Goal: Task Accomplishment & Management: Manage account settings

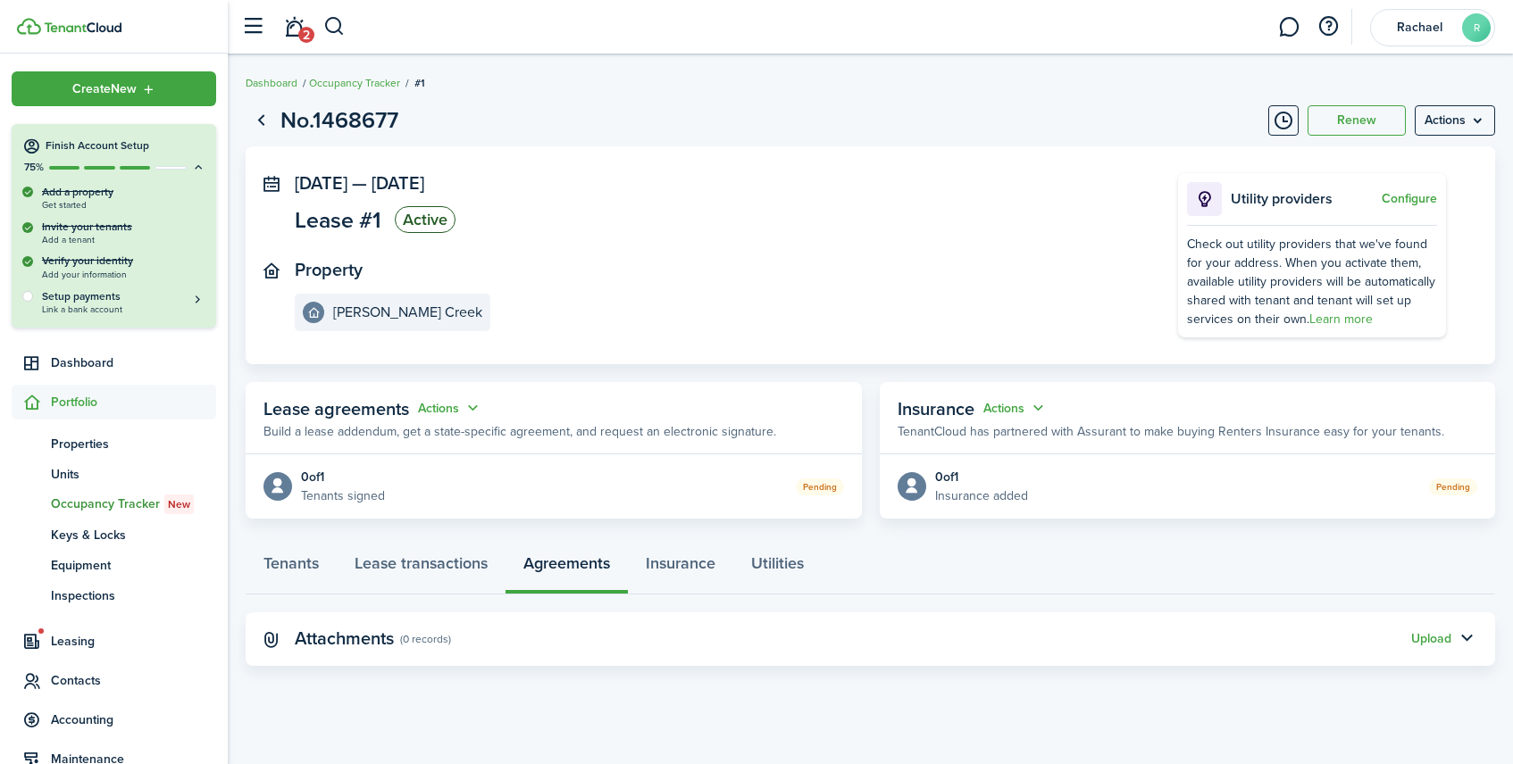
scroll to position [102, 0]
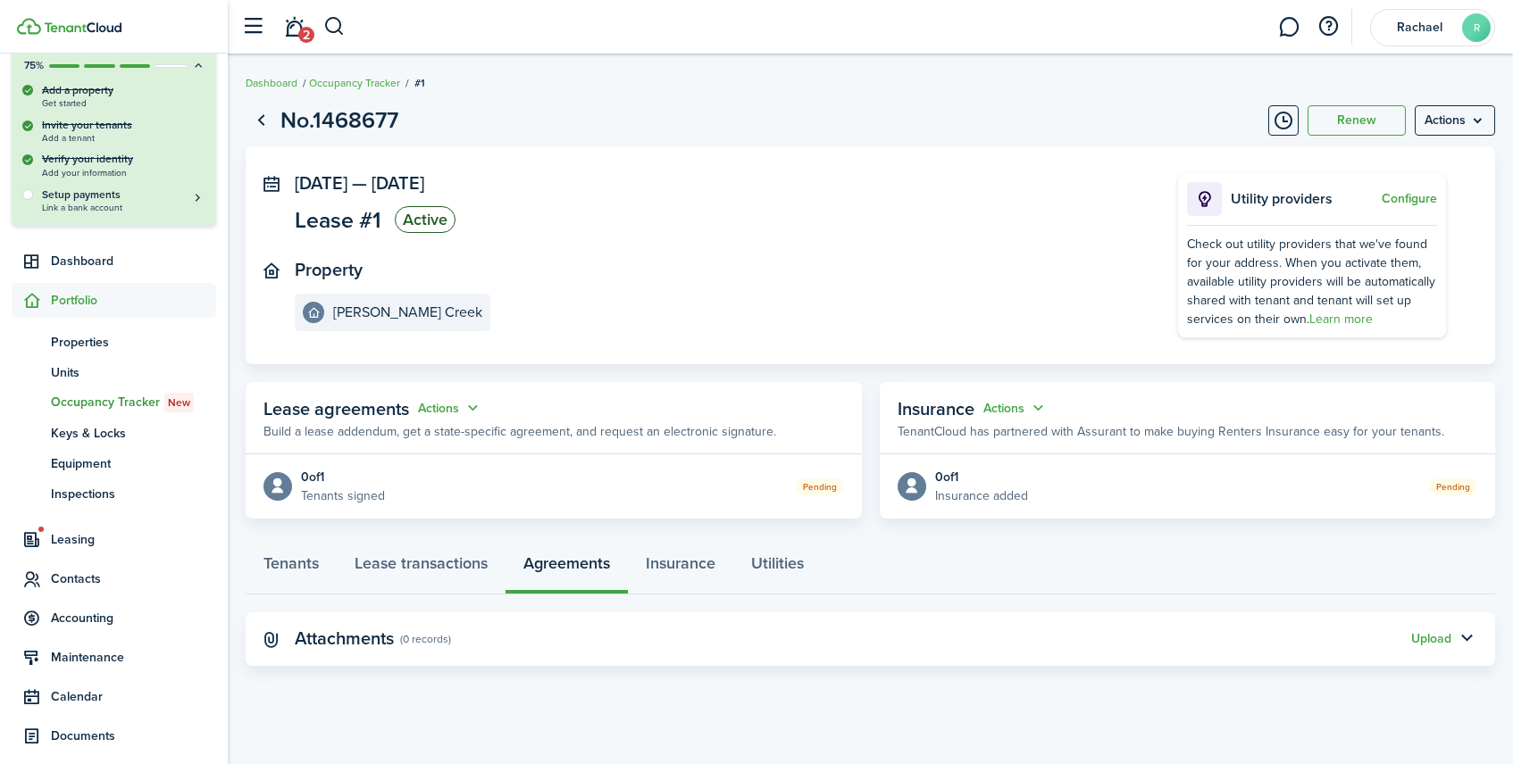
click at [817, 496] on panel-main-body "0 of 1 Tenants signed Pending" at bounding box center [554, 486] width 616 height 64
click at [446, 405] on button "Actions" at bounding box center [450, 408] width 64 height 21
click at [438, 433] on link "Edit" at bounding box center [406, 443] width 156 height 31
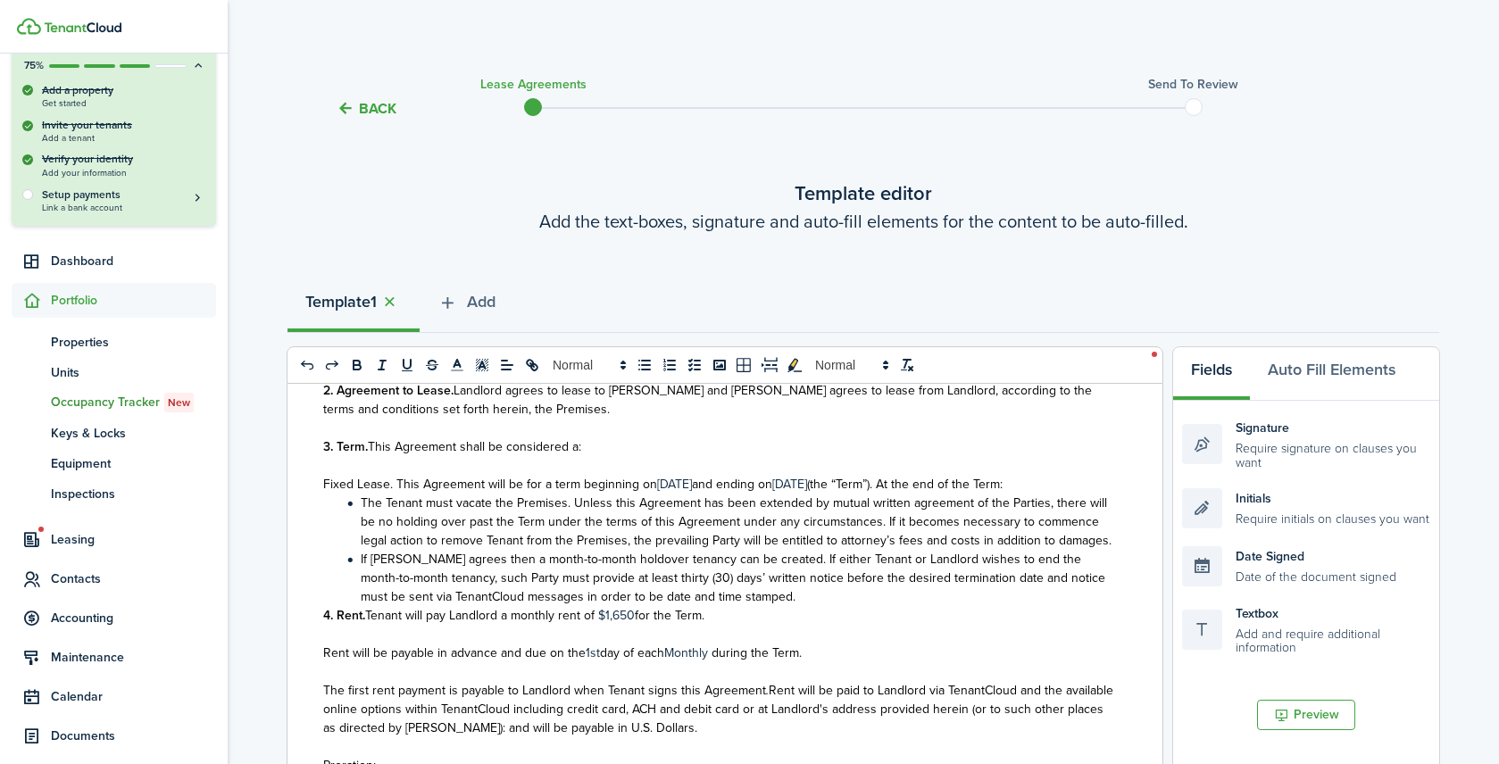
scroll to position [787, 0]
drag, startPoint x: 807, startPoint y: 487, endPoint x: 850, endPoint y: 488, distance: 42.9
click at [850, 488] on p "Fixed Lease. This Agreement will be for a term beginning on [DATE] and ending o…" at bounding box center [718, 485] width 790 height 19
click at [606, 663] on span "day of each" at bounding box center [632, 654] width 64 height 19
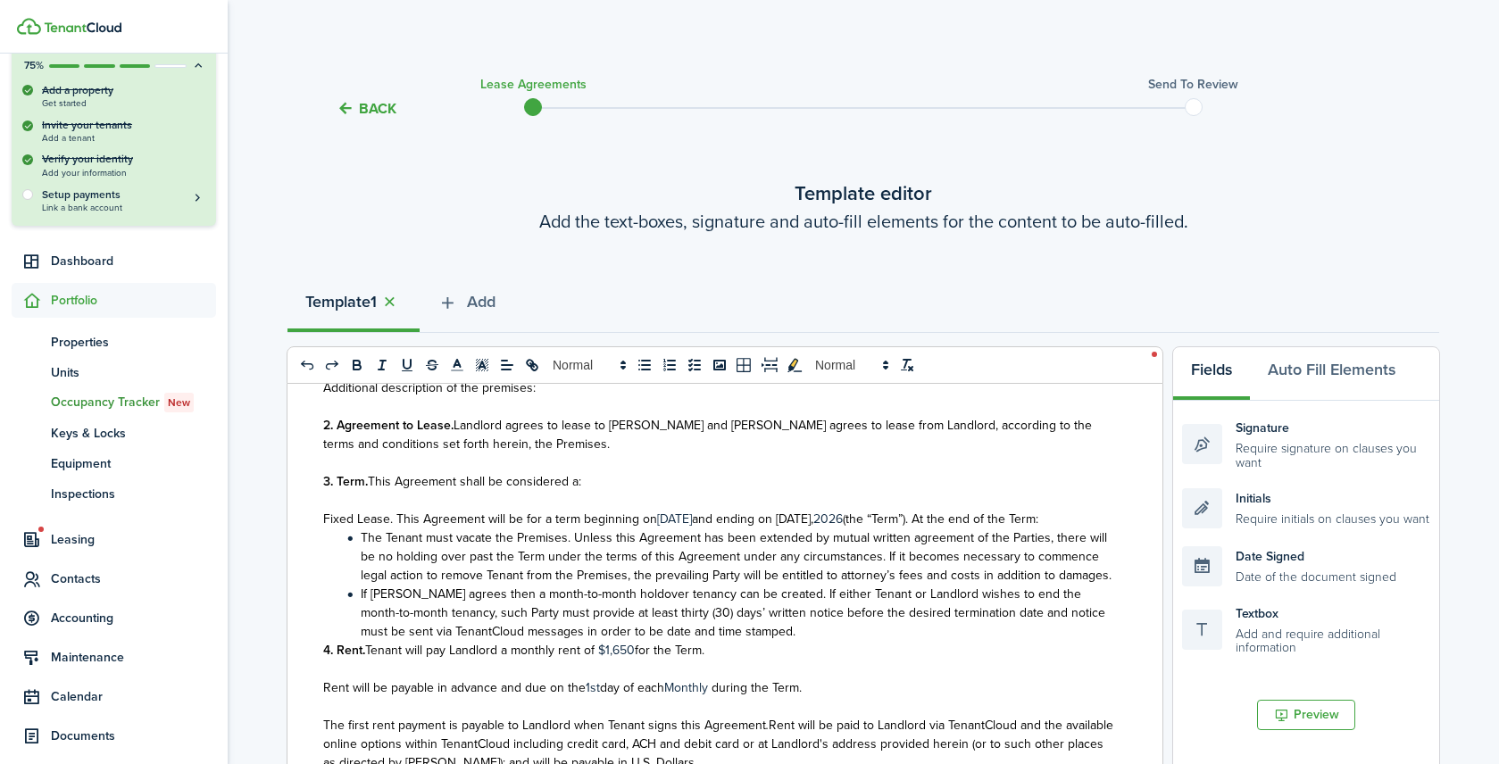
scroll to position [740, 0]
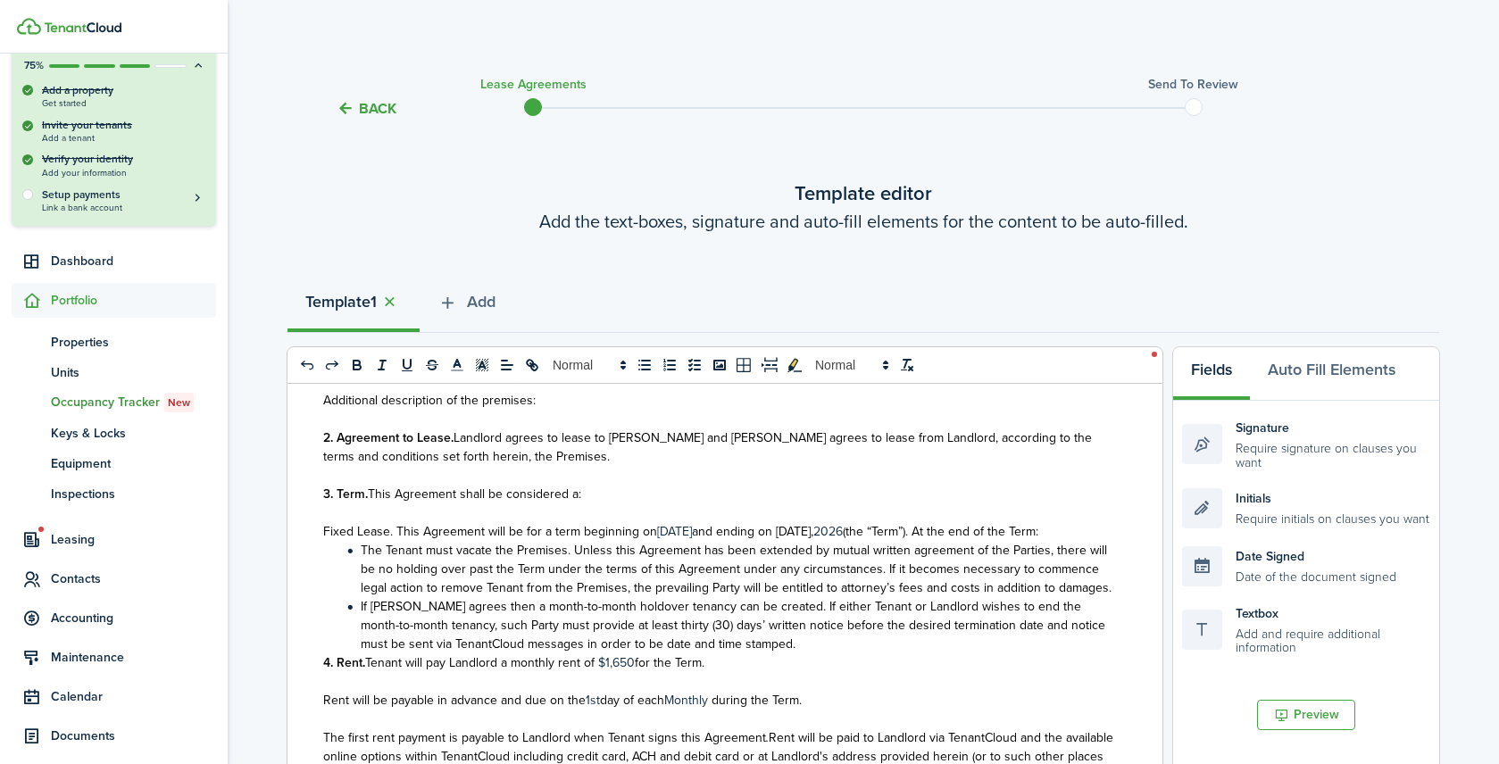
click at [583, 495] on p "3. Term. This Agreement shall be considered a:" at bounding box center [718, 494] width 790 height 19
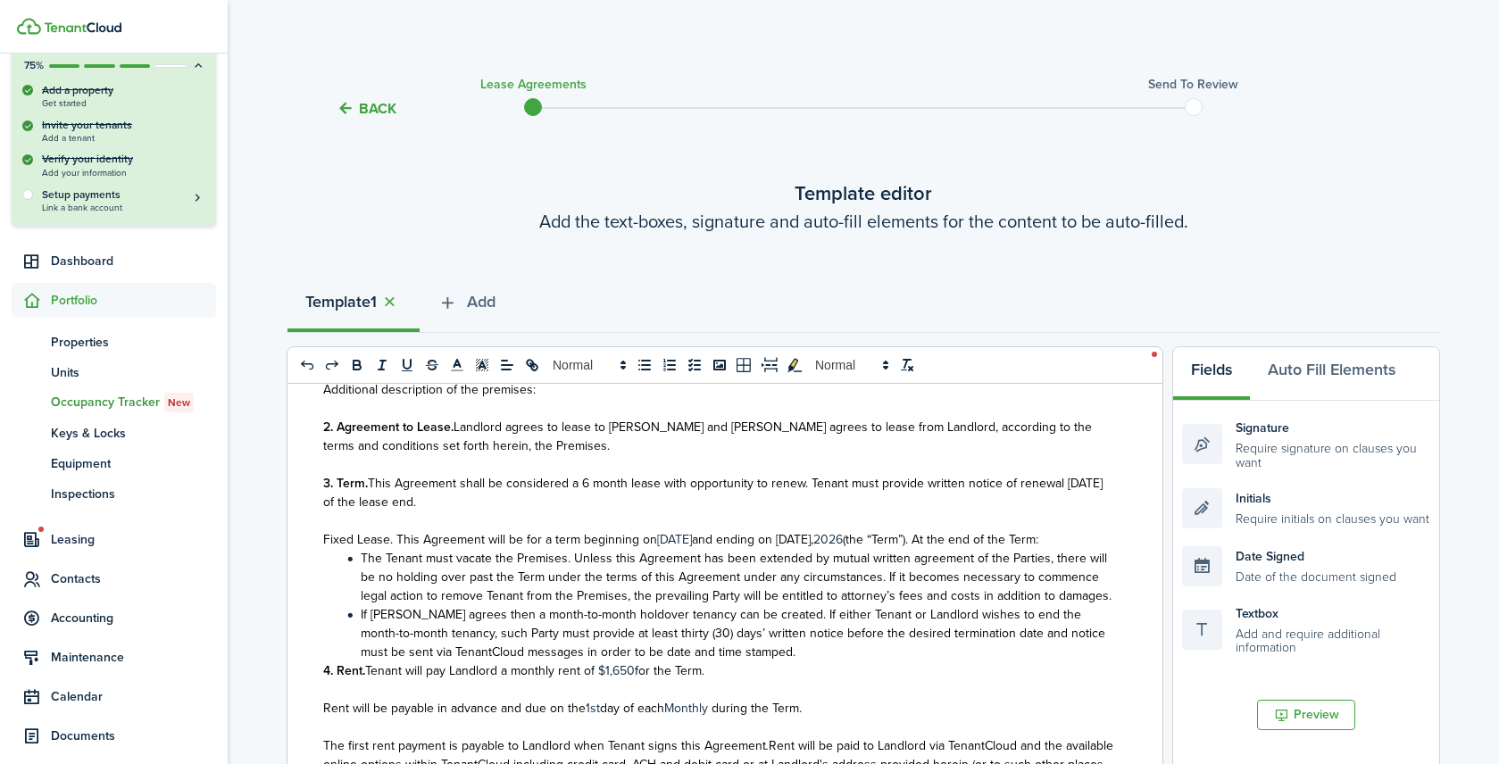
scroll to position [746, 0]
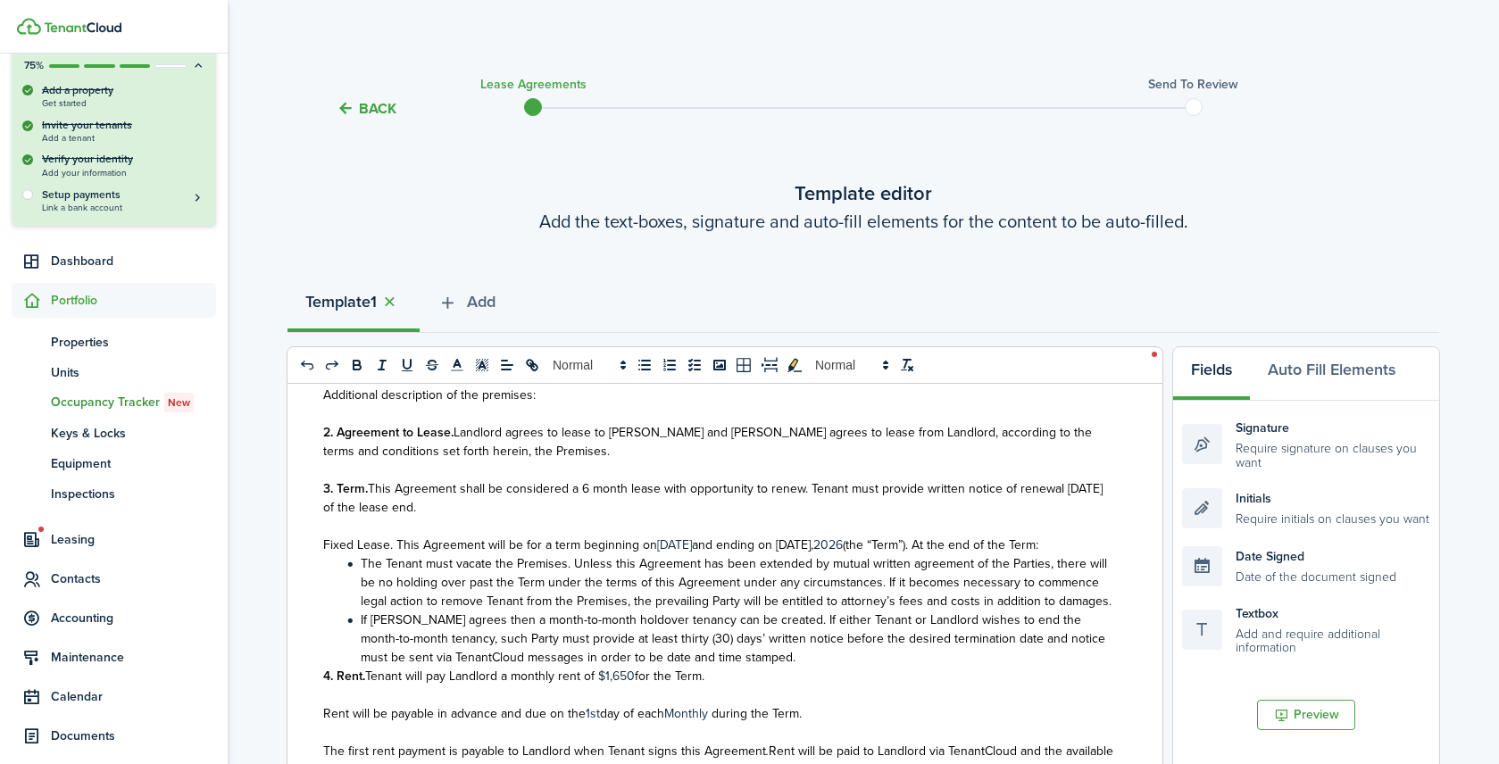
click at [414, 512] on span "This Agreement shall be considered a 6 month lease with opportunity to renew. T…" at bounding box center [712, 498] width 779 height 38
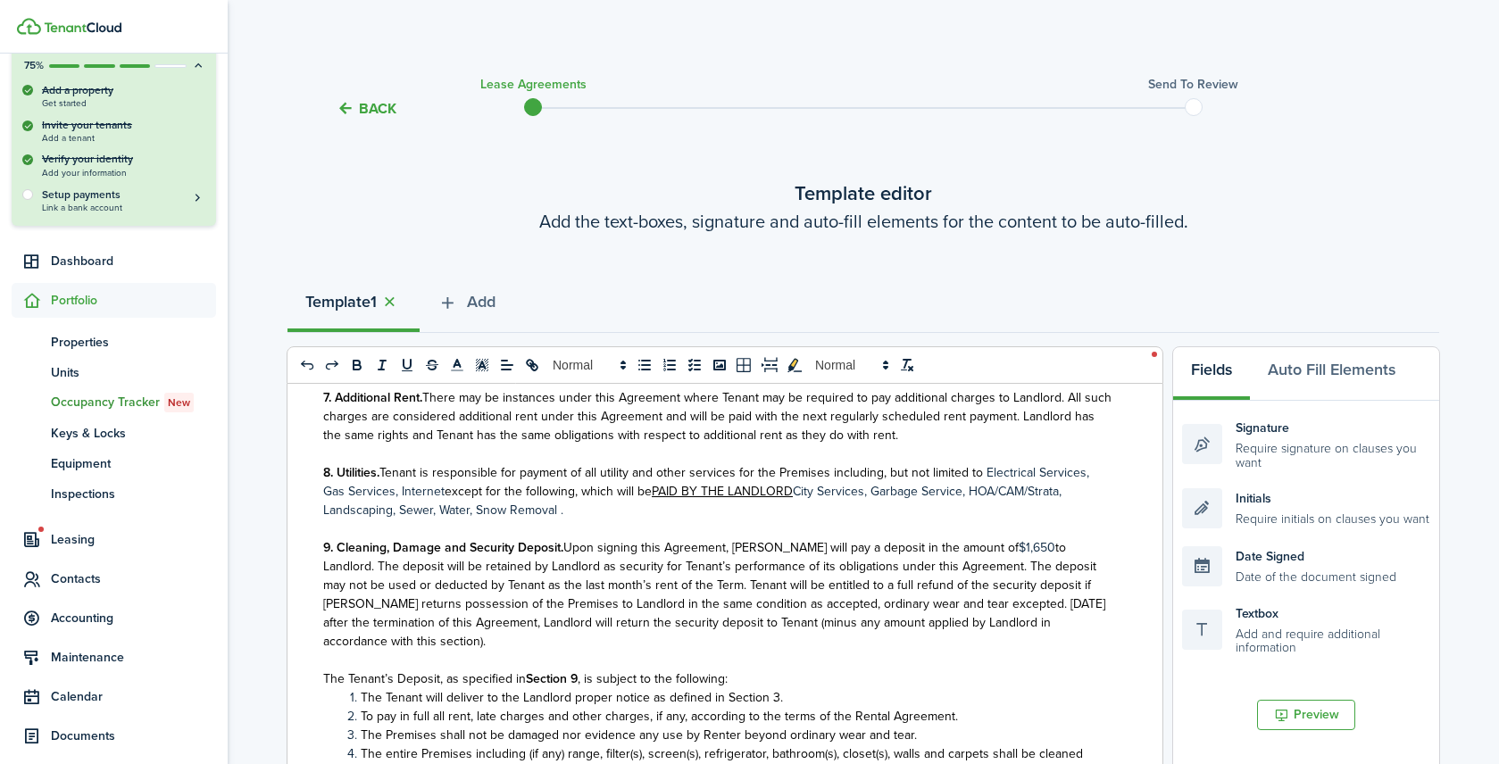
scroll to position [1461, 0]
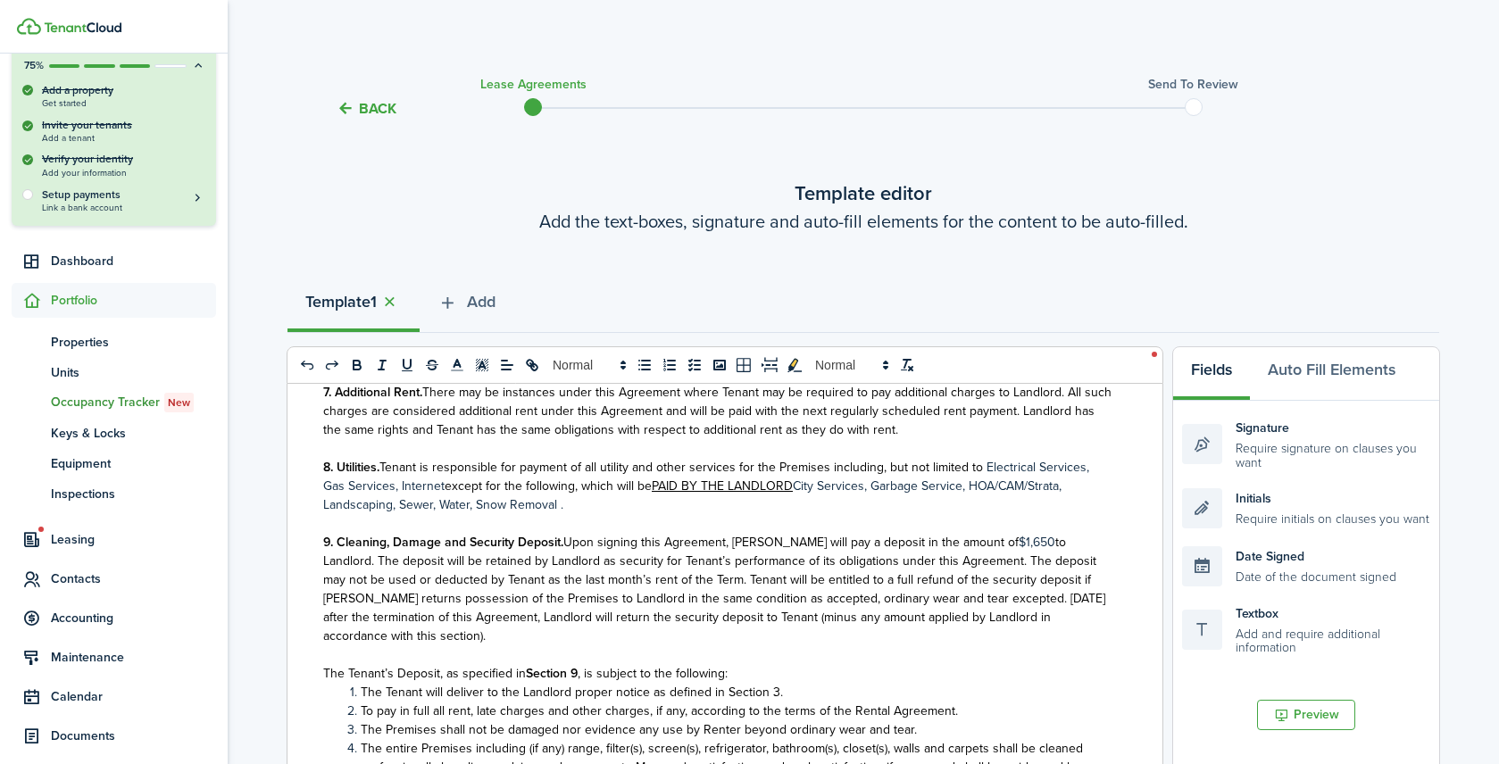
click at [445, 496] on span "except for the following, which will be" at bounding box center [548, 486] width 207 height 19
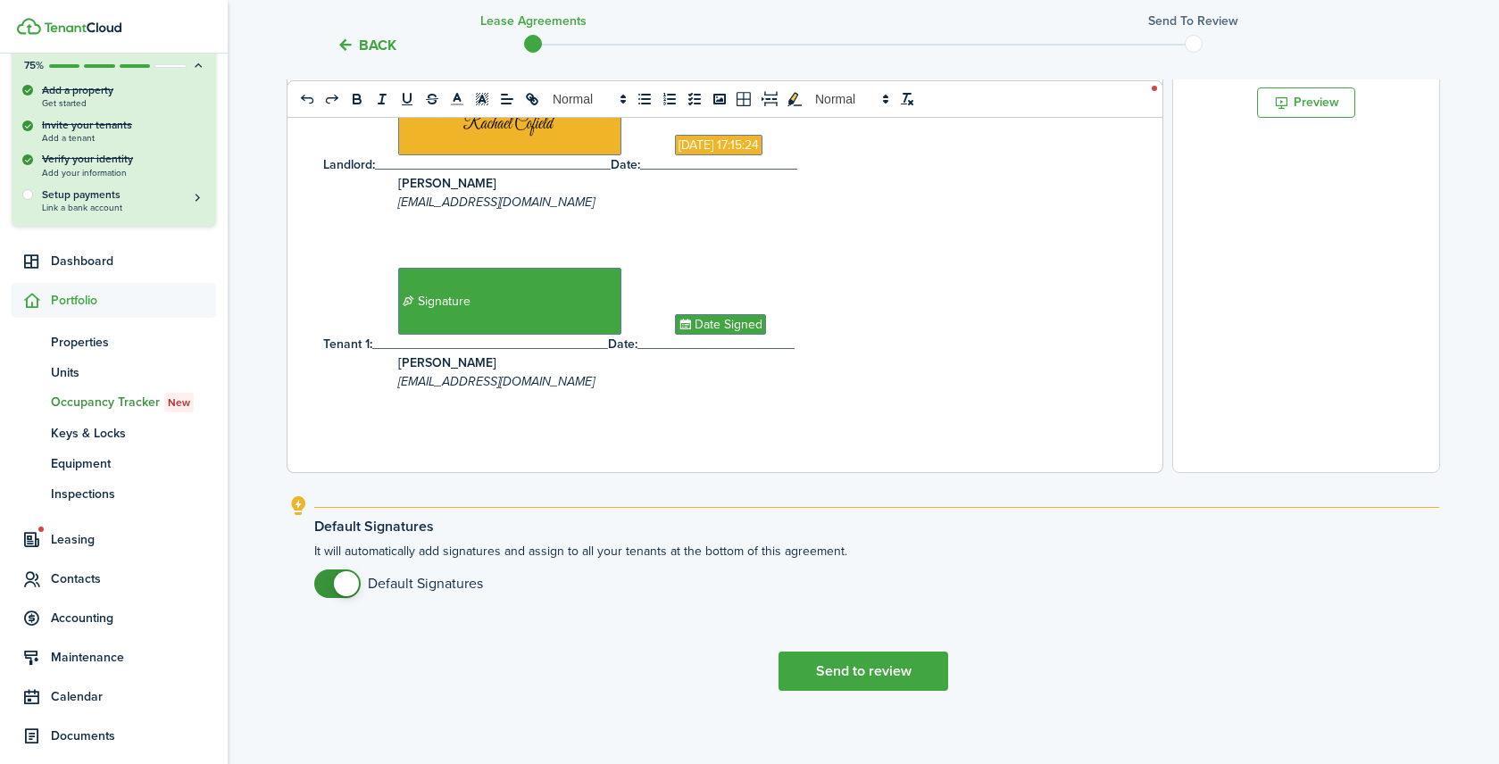
scroll to position [624, 0]
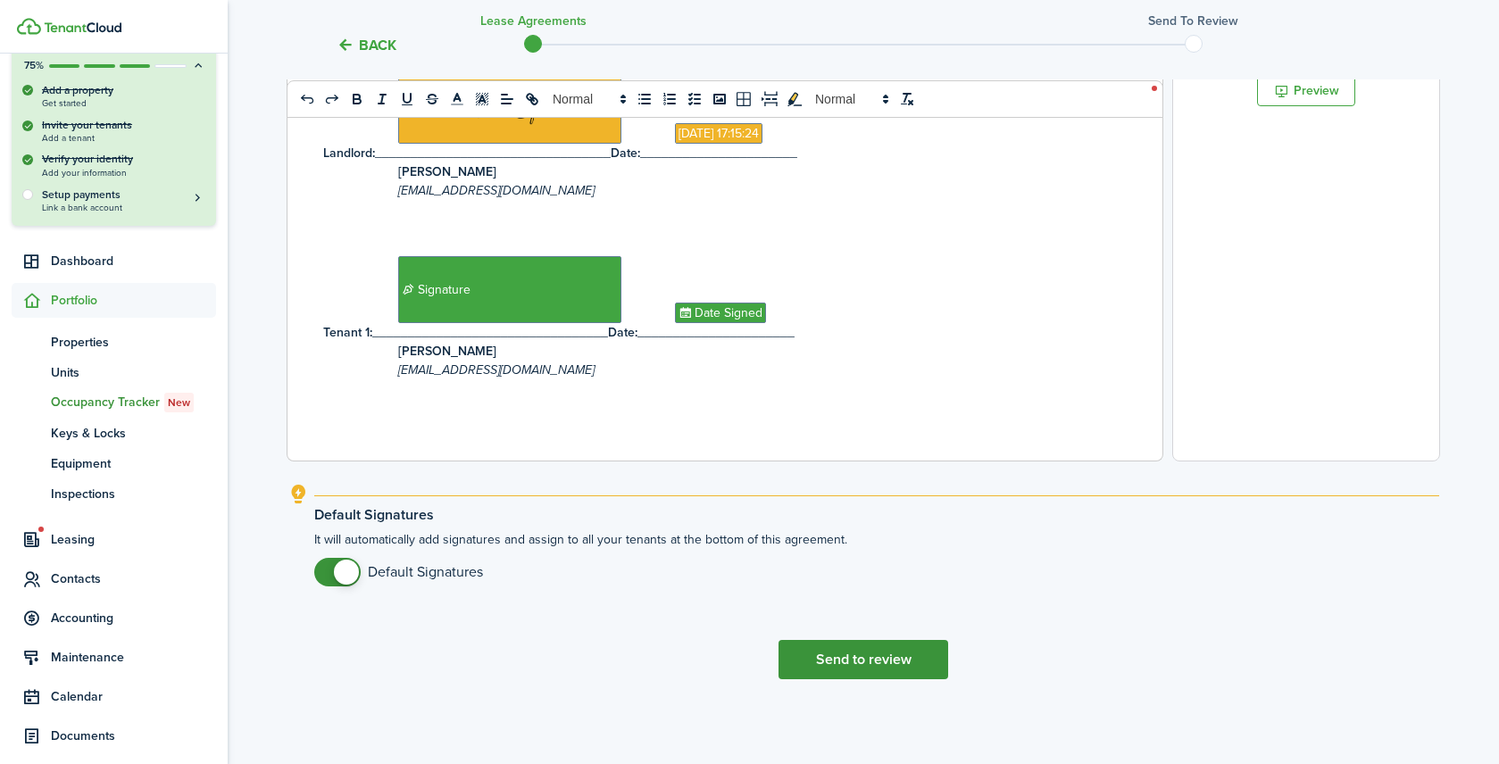
click at [863, 673] on button "Send to review" at bounding box center [864, 659] width 170 height 39
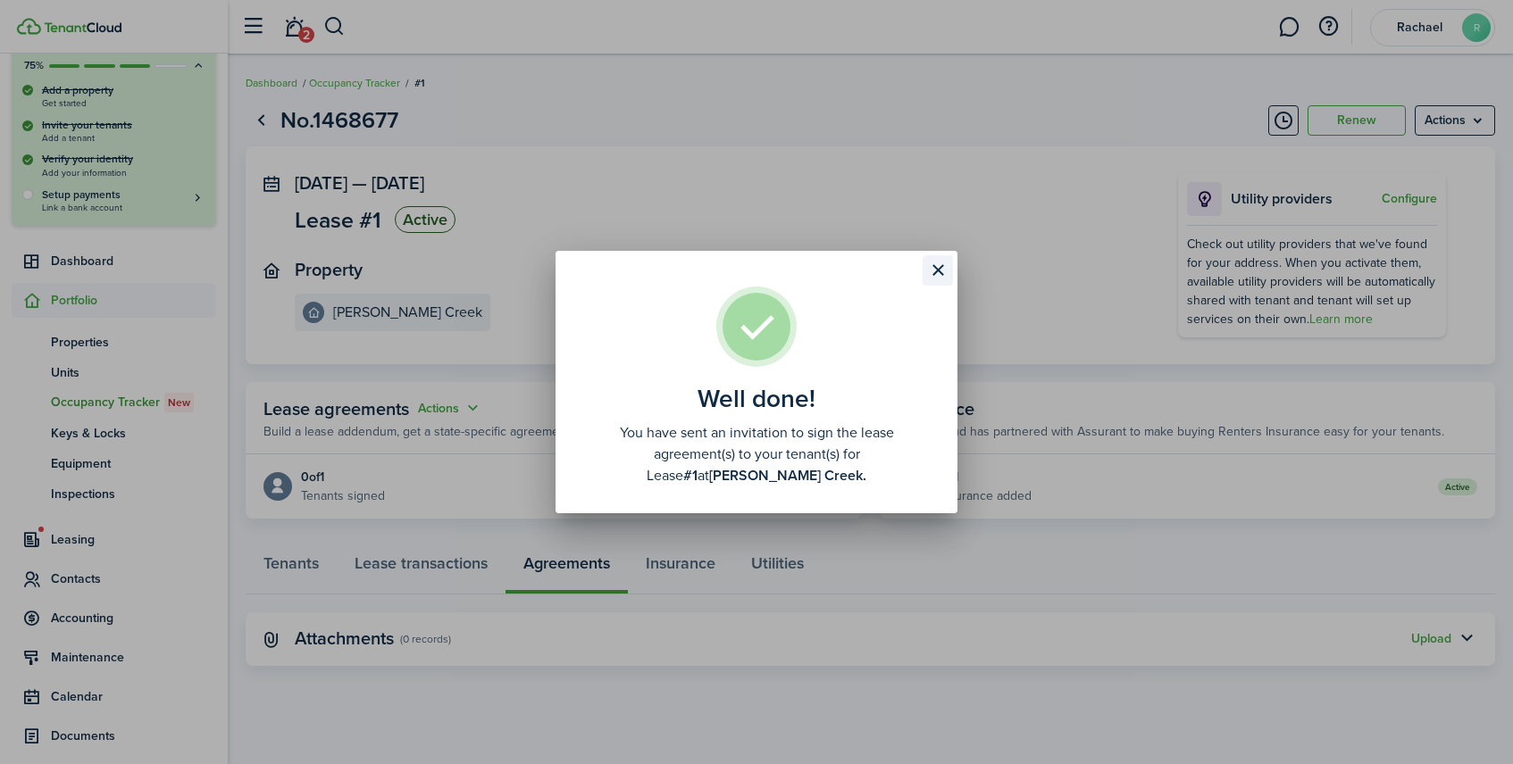
click at [940, 272] on button "Close modal" at bounding box center [937, 270] width 30 height 30
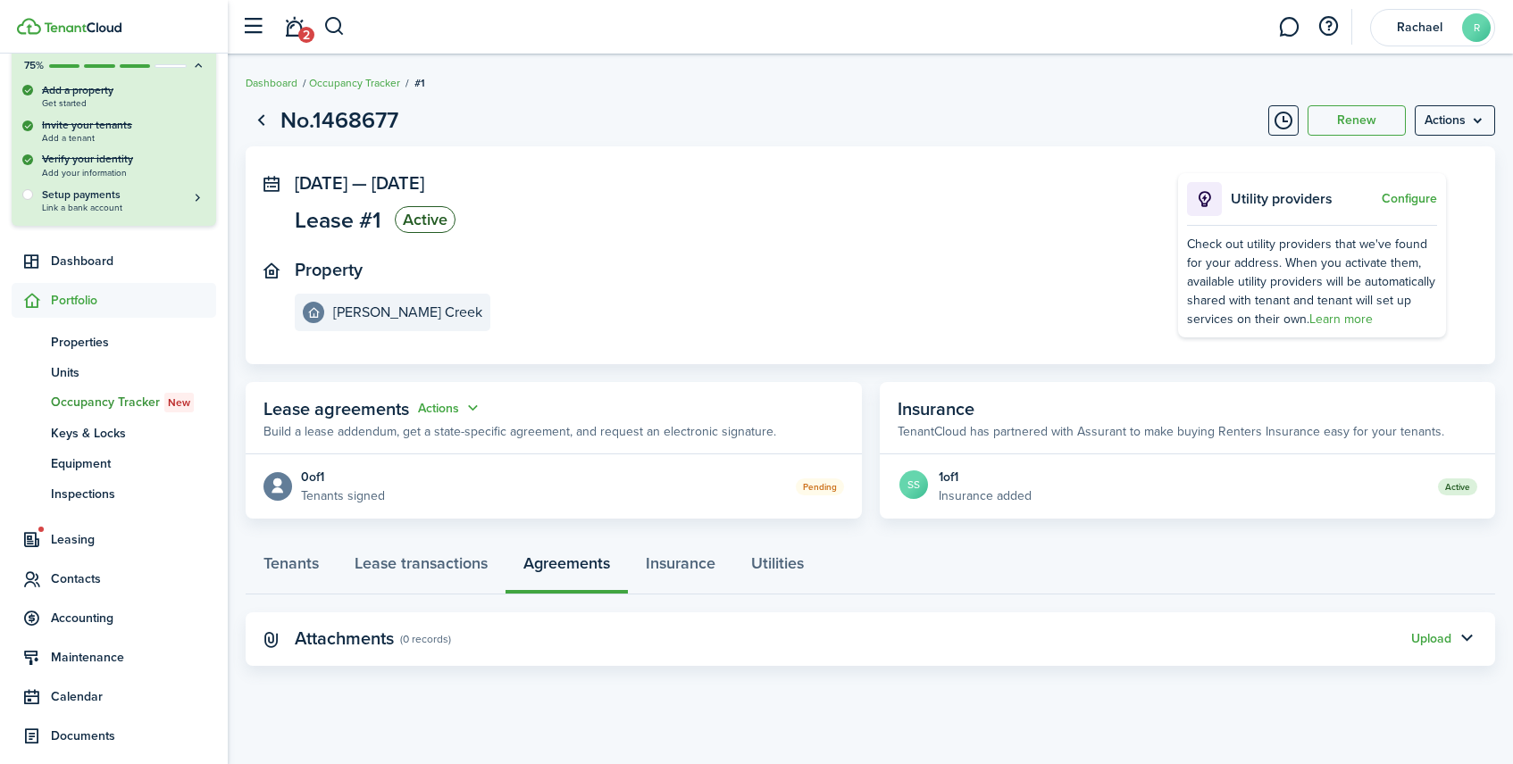
click at [738, 486] on div "Pending" at bounding box center [614, 486] width 459 height 19
